Goal: Transaction & Acquisition: Book appointment/travel/reservation

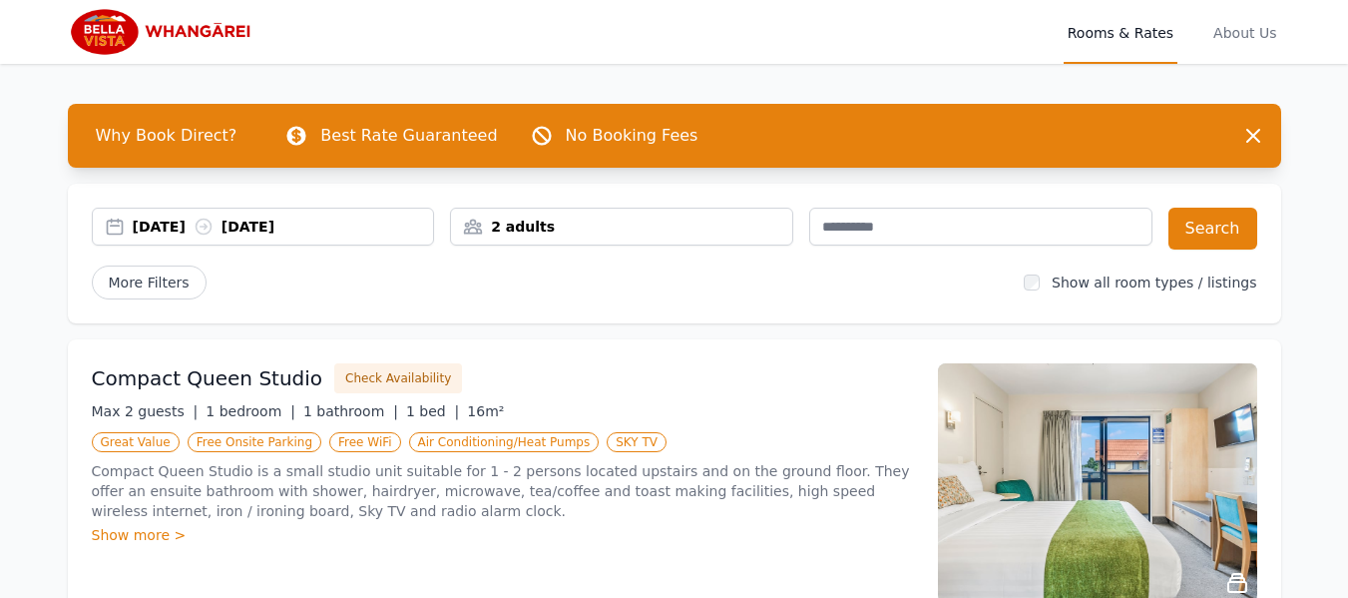
click at [645, 232] on div "2 adults" at bounding box center [621, 227] width 341 height 20
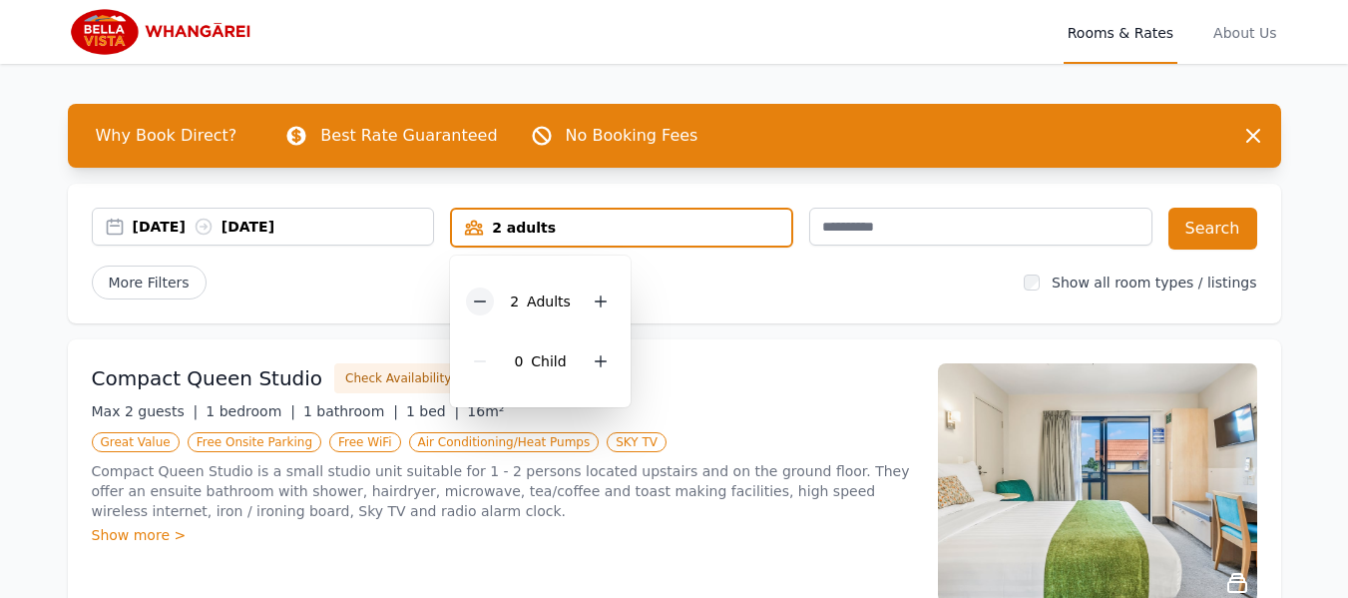
click at [483, 305] on icon at bounding box center [480, 301] width 16 height 16
click at [1210, 216] on button "Search" at bounding box center [1212, 229] width 89 height 42
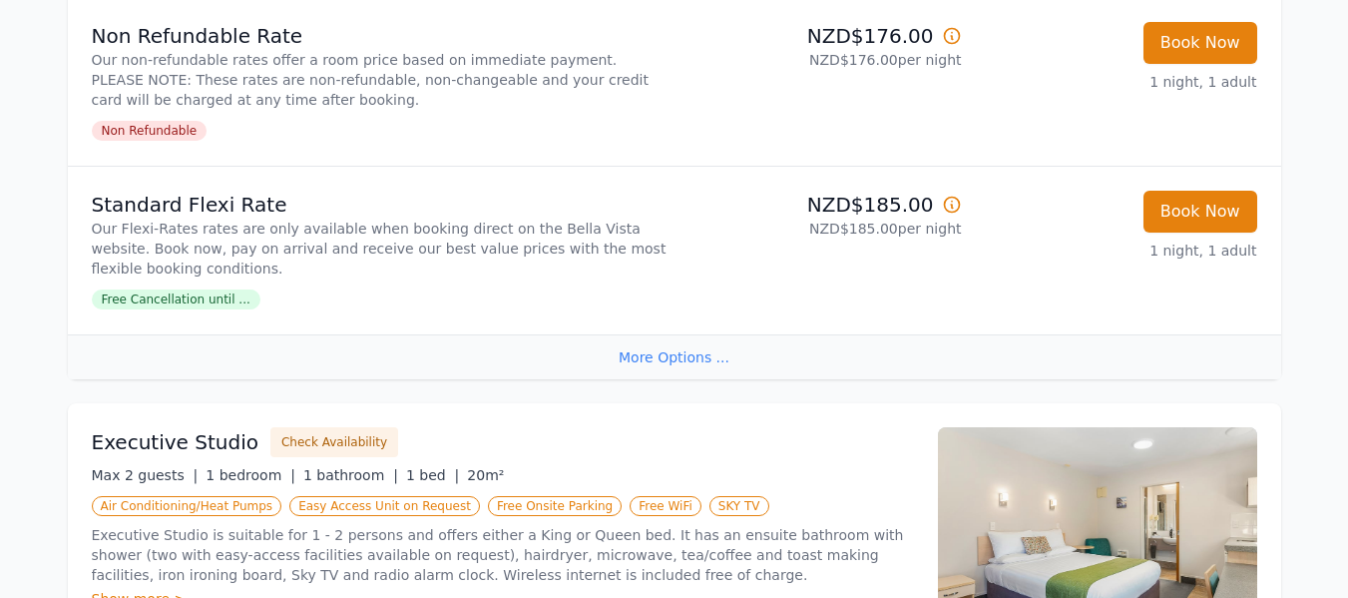
scroll to position [299, 0]
